Goal: Information Seeking & Learning: Learn about a topic

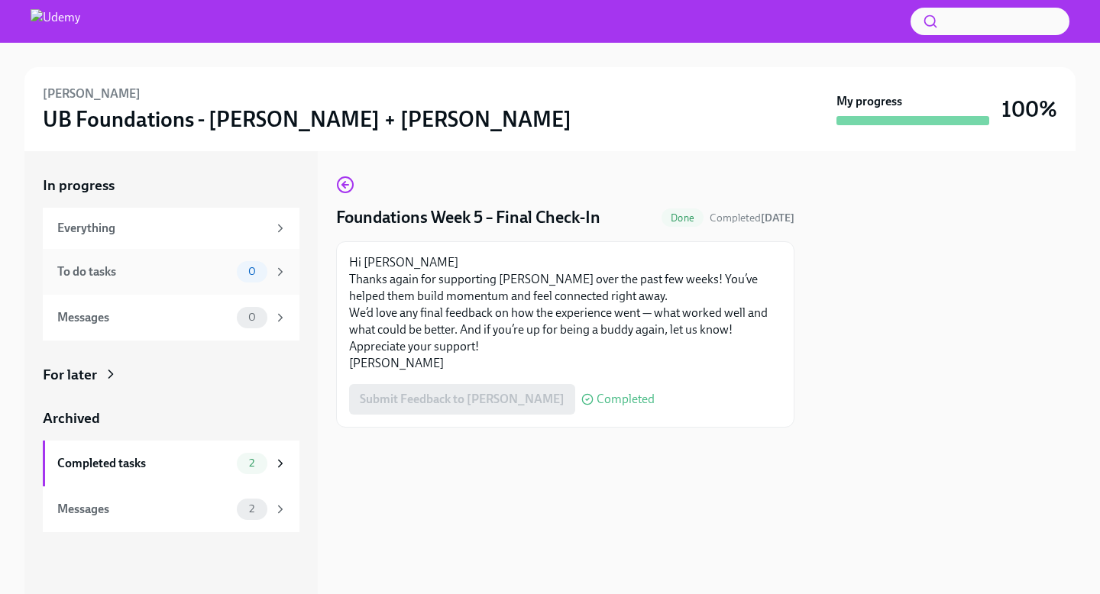
click at [127, 270] on div "To do tasks" at bounding box center [143, 272] width 173 height 17
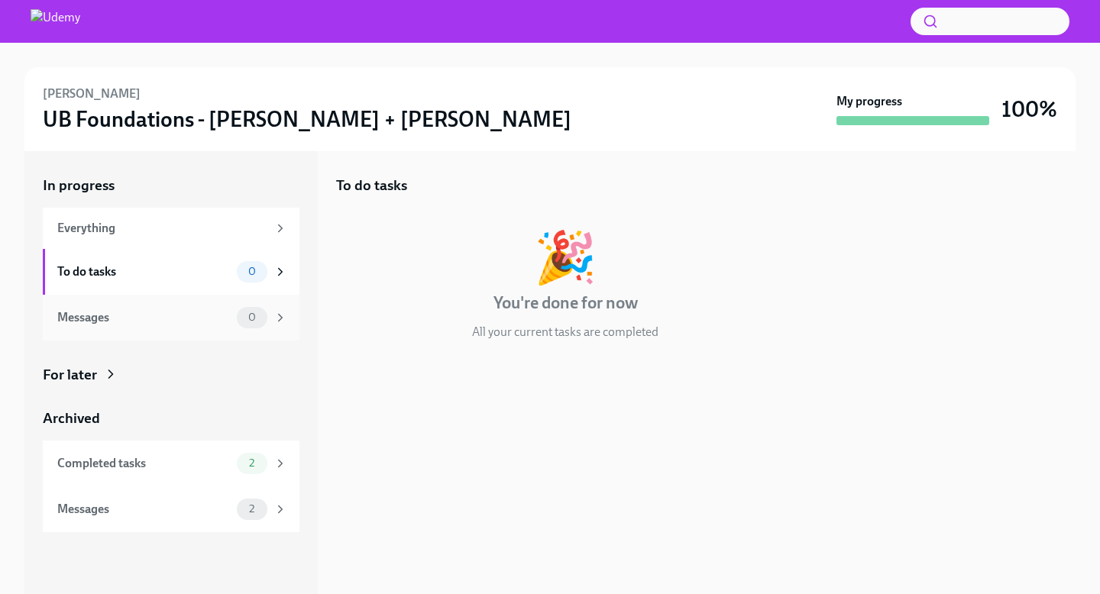
click at [155, 303] on div "Messages 0" at bounding box center [171, 318] width 257 height 46
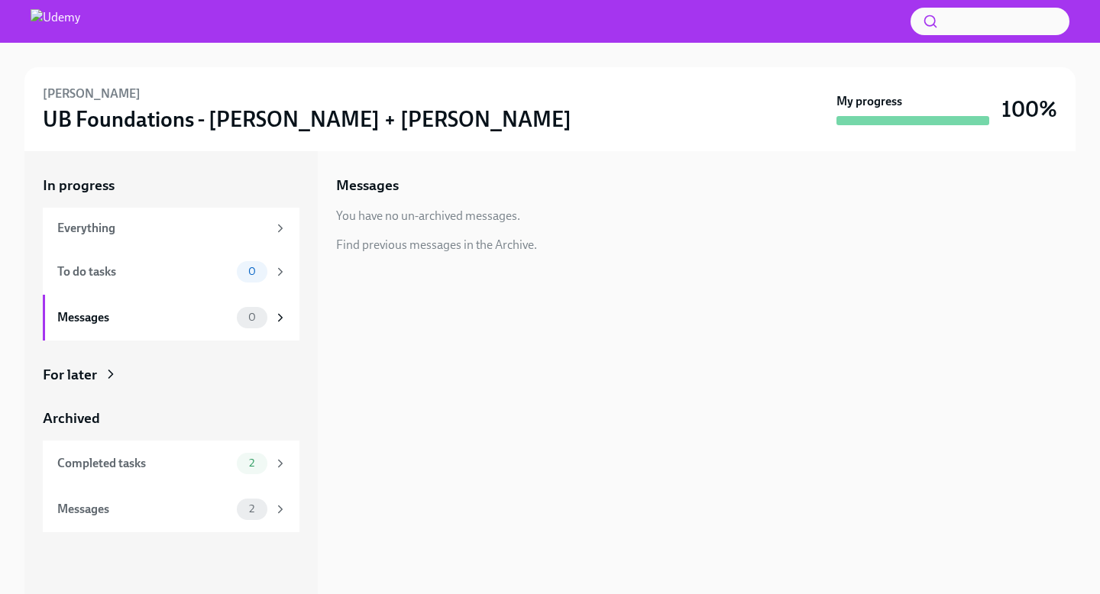
click at [129, 384] on div "For later" at bounding box center [171, 375] width 257 height 20
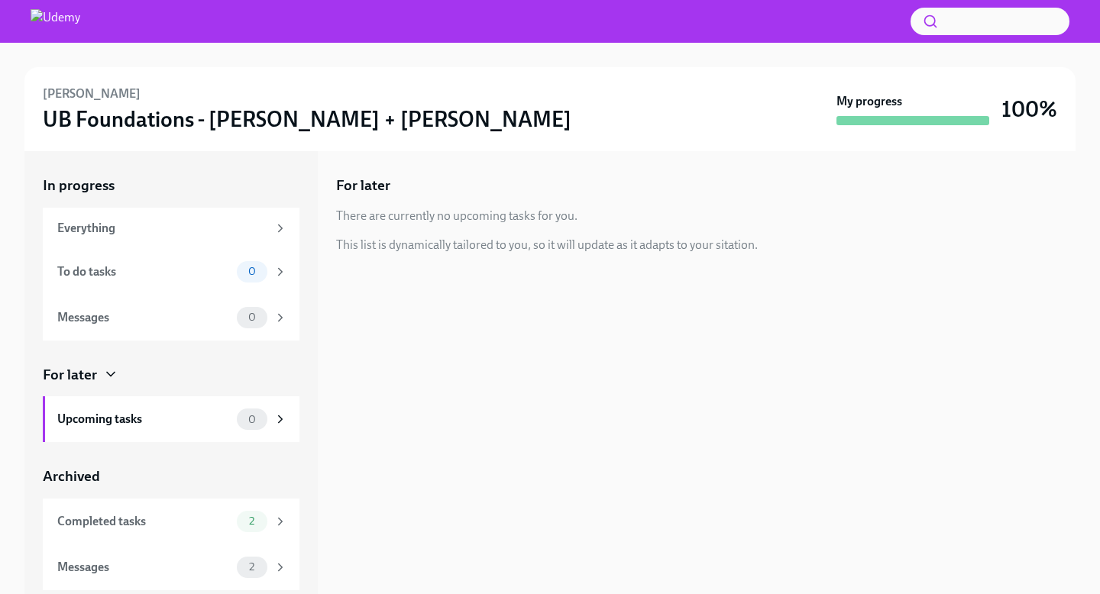
click at [80, 31] on img at bounding box center [56, 21] width 50 height 24
click at [80, 18] on img at bounding box center [56, 21] width 50 height 24
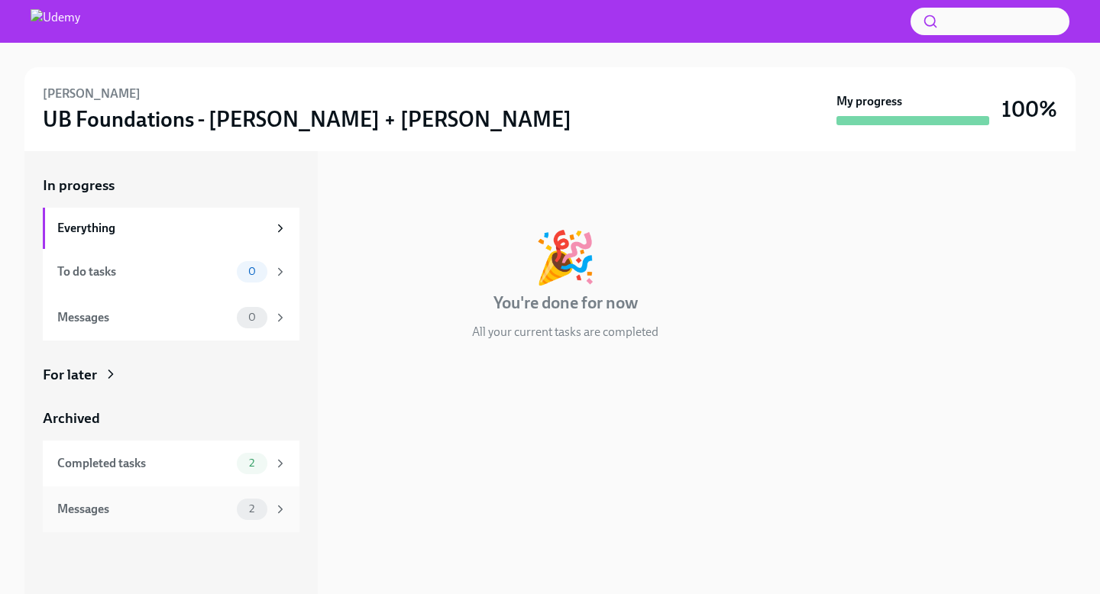
click at [105, 514] on div "Messages" at bounding box center [143, 509] width 173 height 17
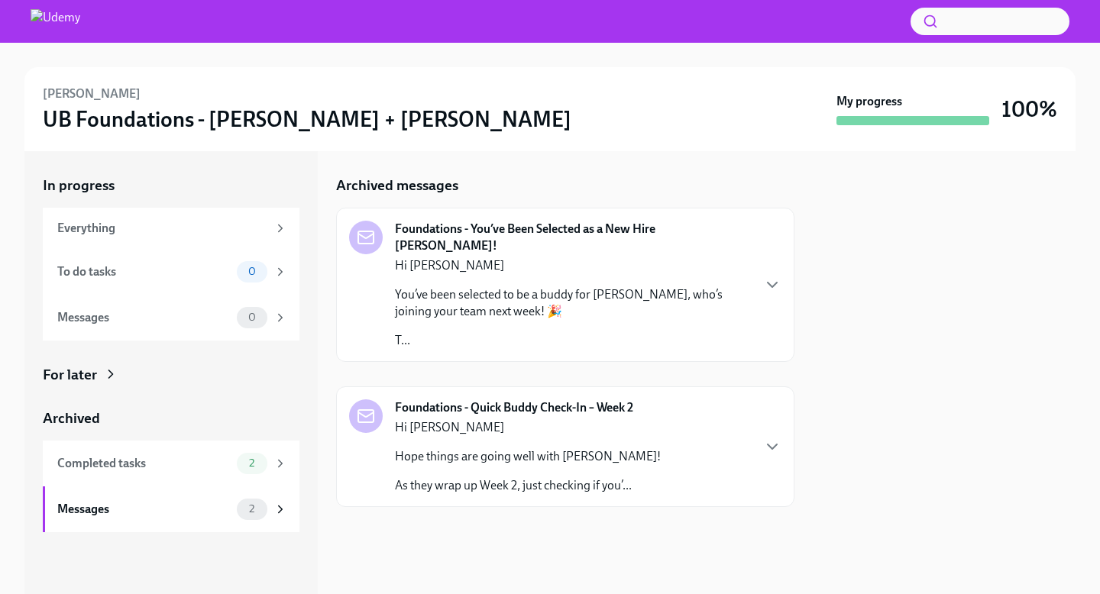
click at [657, 332] on p "T..." at bounding box center [573, 340] width 356 height 17
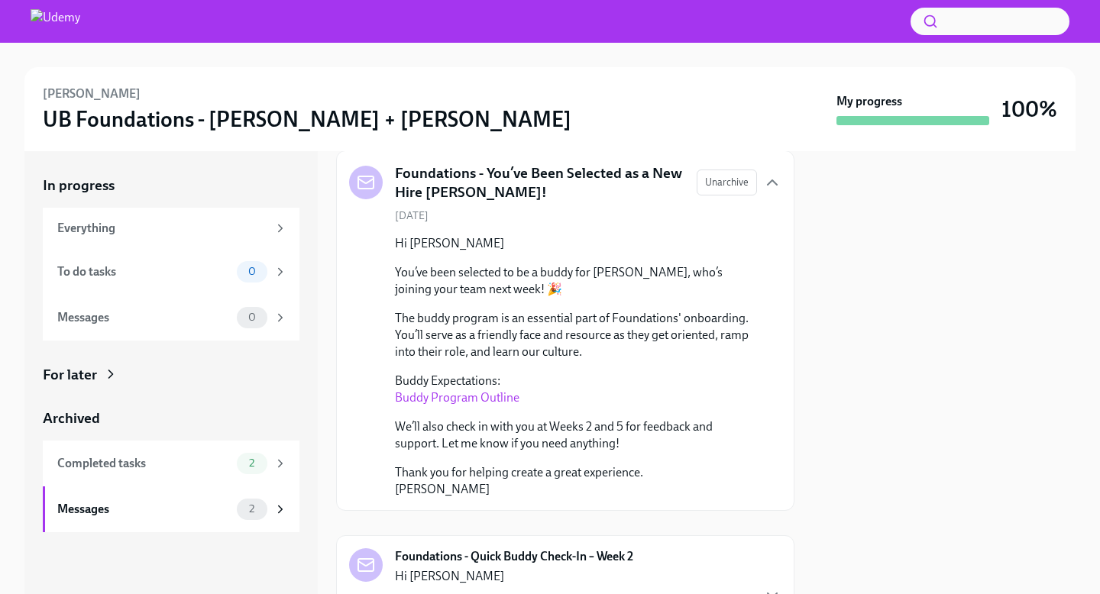
scroll to position [89, 0]
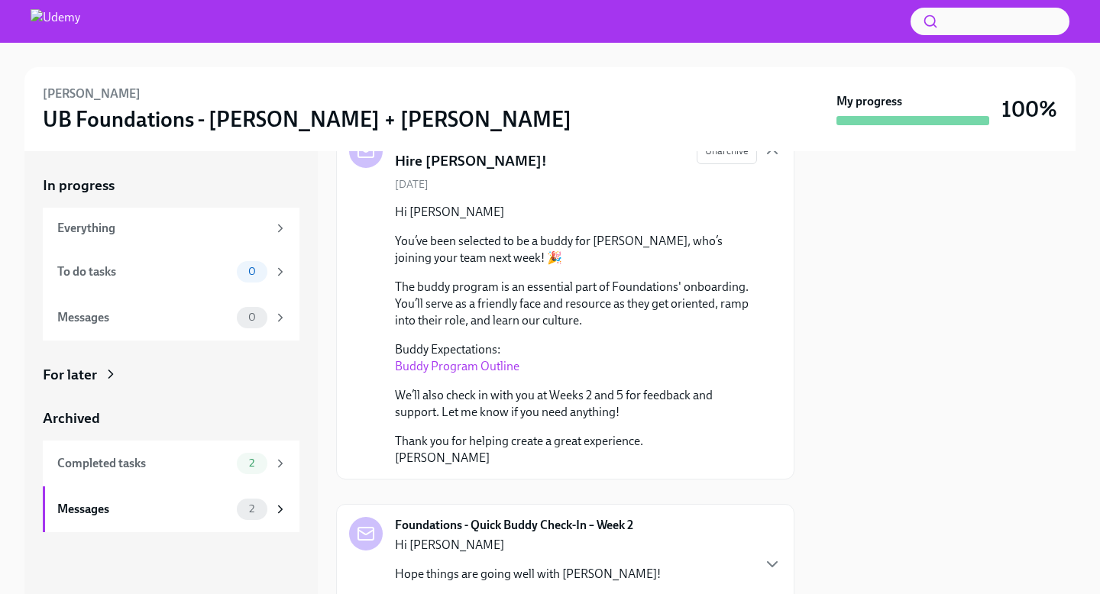
click at [495, 364] on link "Buddy Program Outline" at bounding box center [457, 366] width 125 height 15
